Goal: Obtain resource: Download file/media

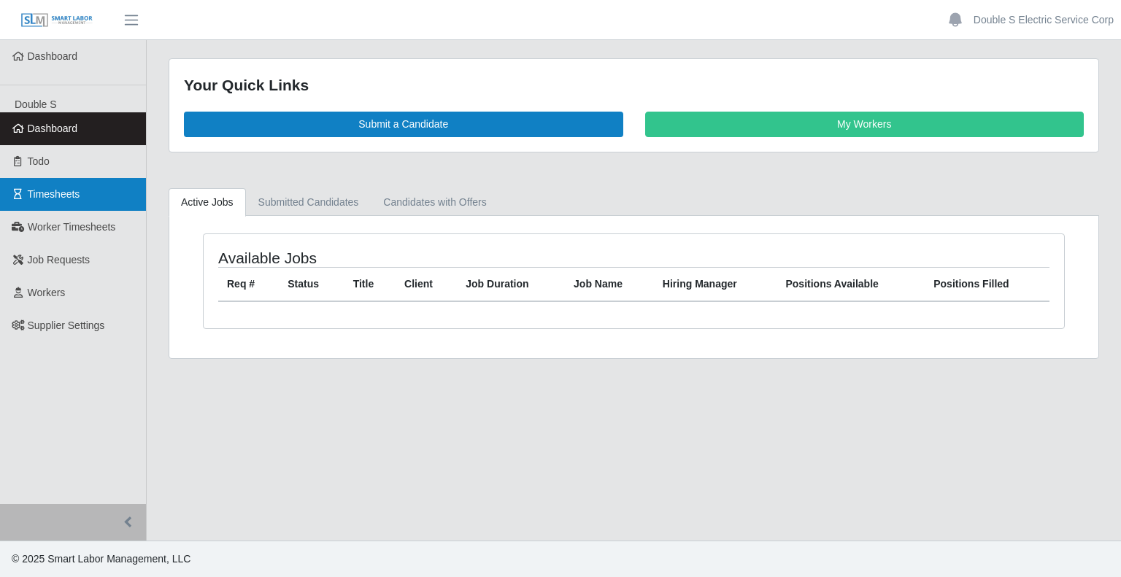
click at [65, 194] on span "Timesheets" at bounding box center [54, 194] width 53 height 12
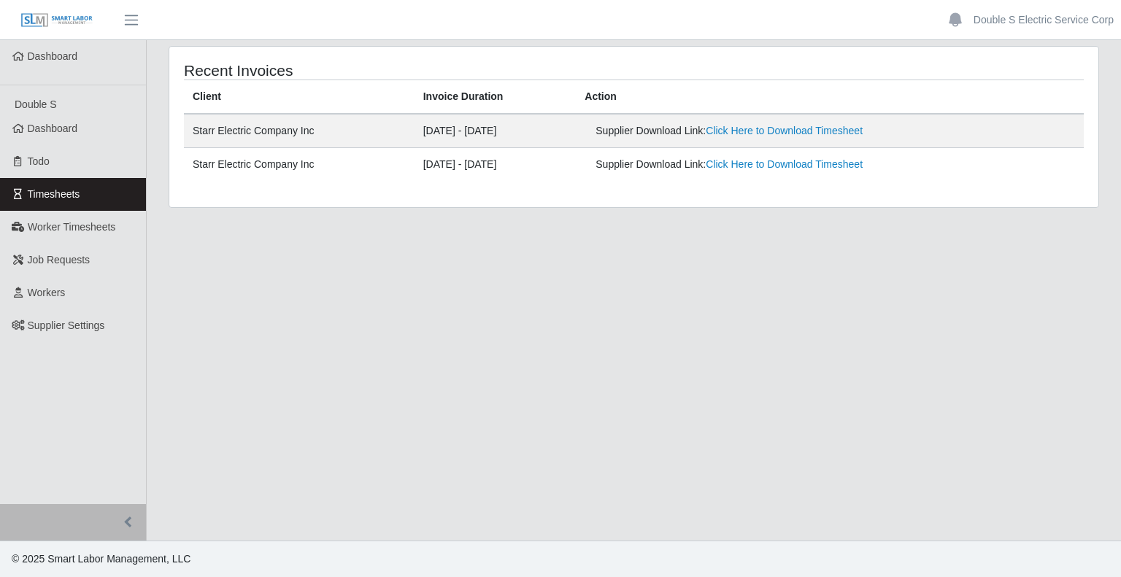
click at [671, 177] on td "Supplier Download Link: Click Here to Download Timesheet" at bounding box center [830, 165] width 508 height 34
click at [631, 373] on main "Recent Invoices Client Invoice Duration Action Starr Electric Company Inc 10/06…" at bounding box center [634, 290] width 975 height 501
click at [770, 164] on link "Click Here to Download Timesheet" at bounding box center [784, 164] width 157 height 12
